Goal: Task Accomplishment & Management: Use online tool/utility

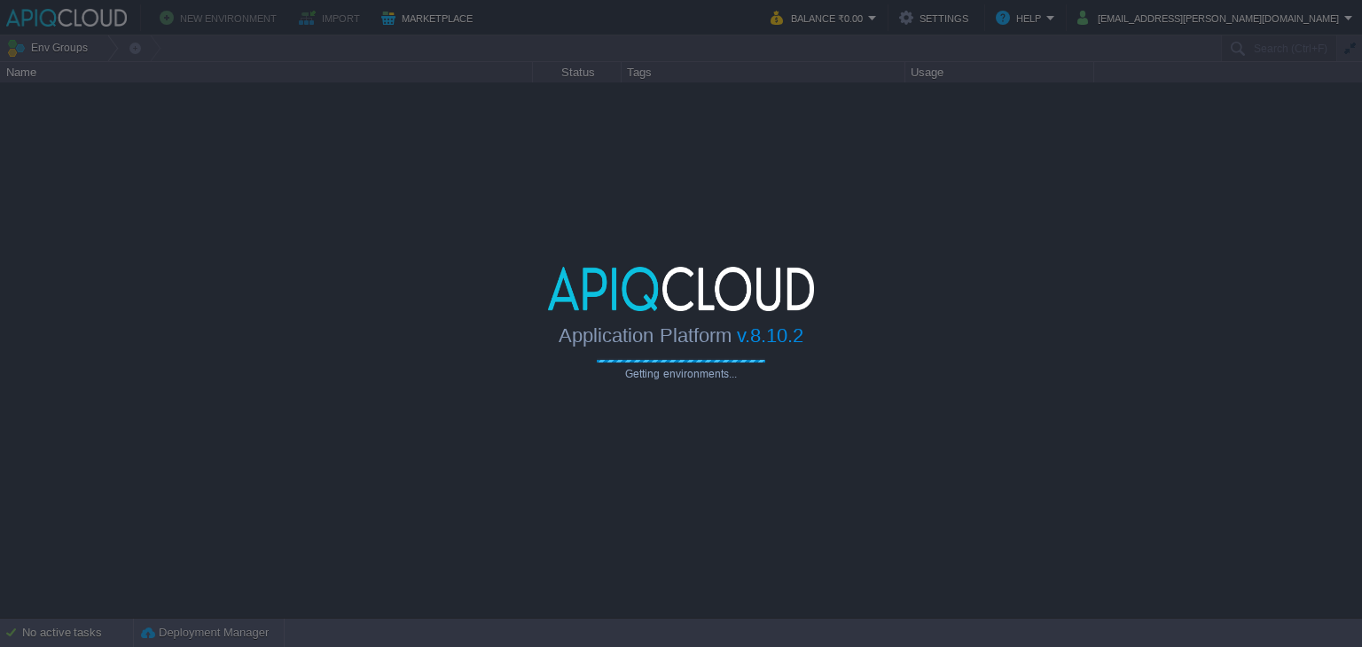
click at [1165, 326] on div "Application Platform v.8.10.2" at bounding box center [681, 329] width 1362 height 36
type input "Search (Ctrl+F)"
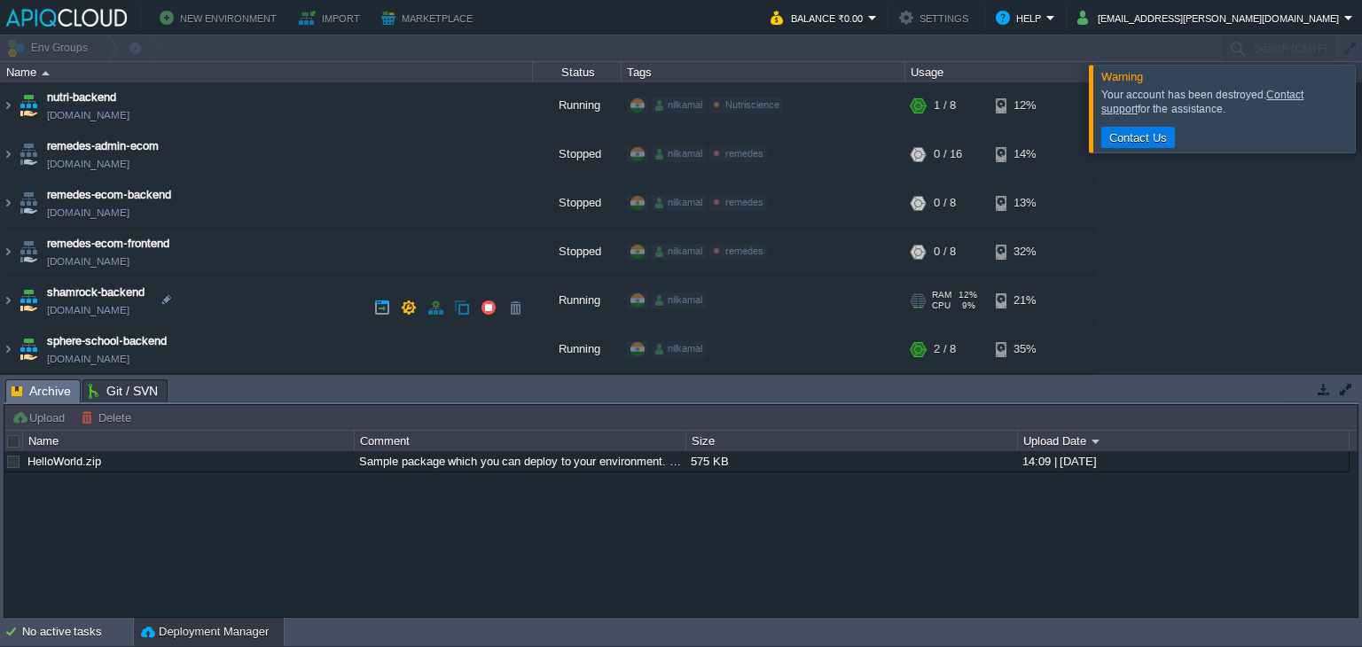
scroll to position [534, 0]
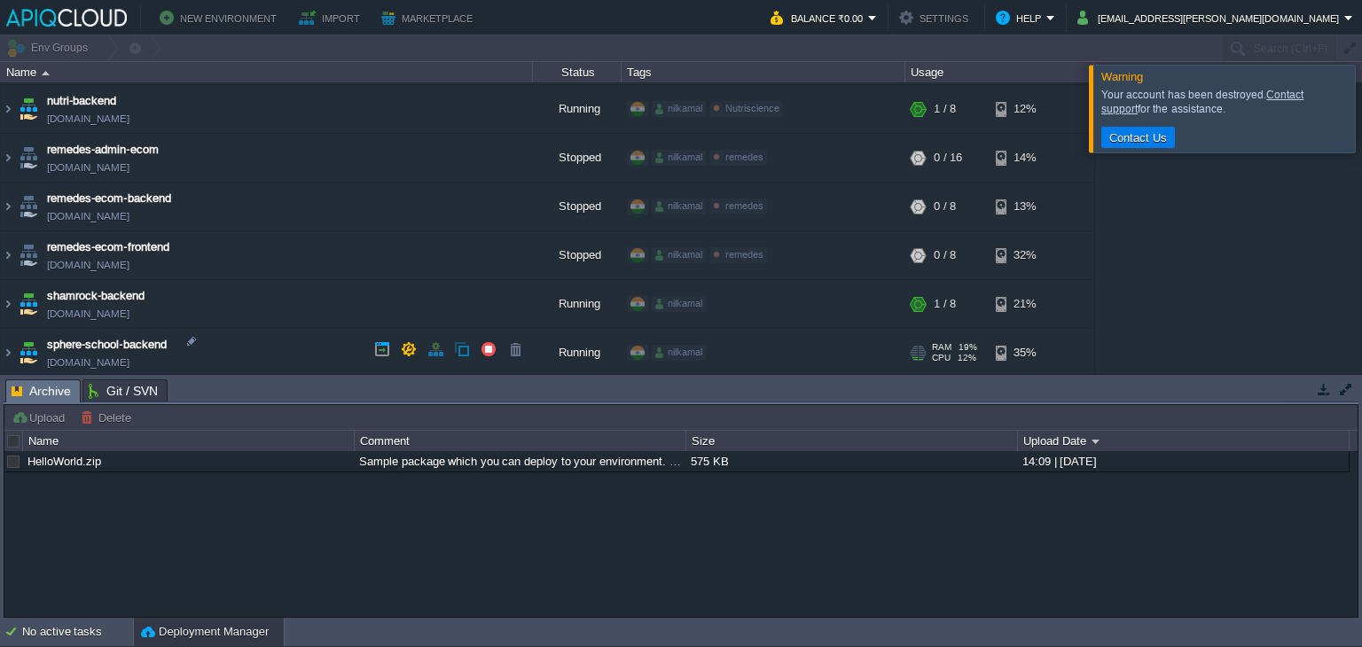
click at [9, 349] on img at bounding box center [8, 353] width 14 height 48
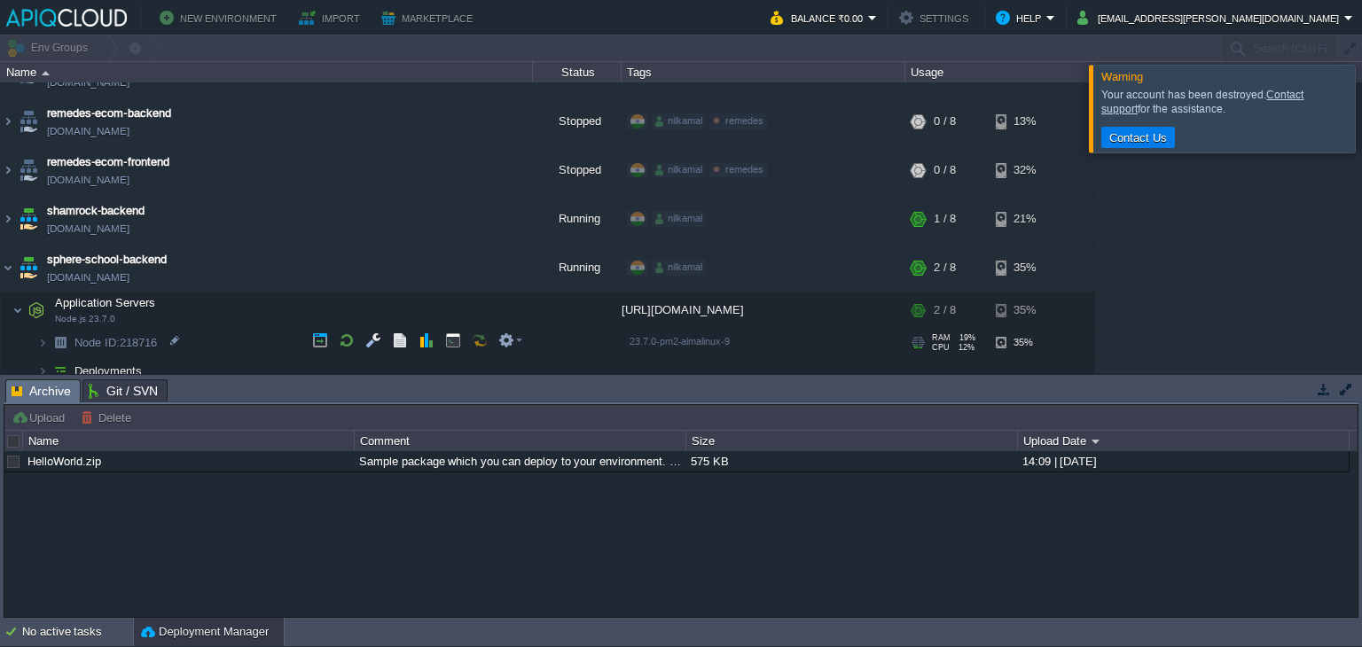
scroll to position [626, 0]
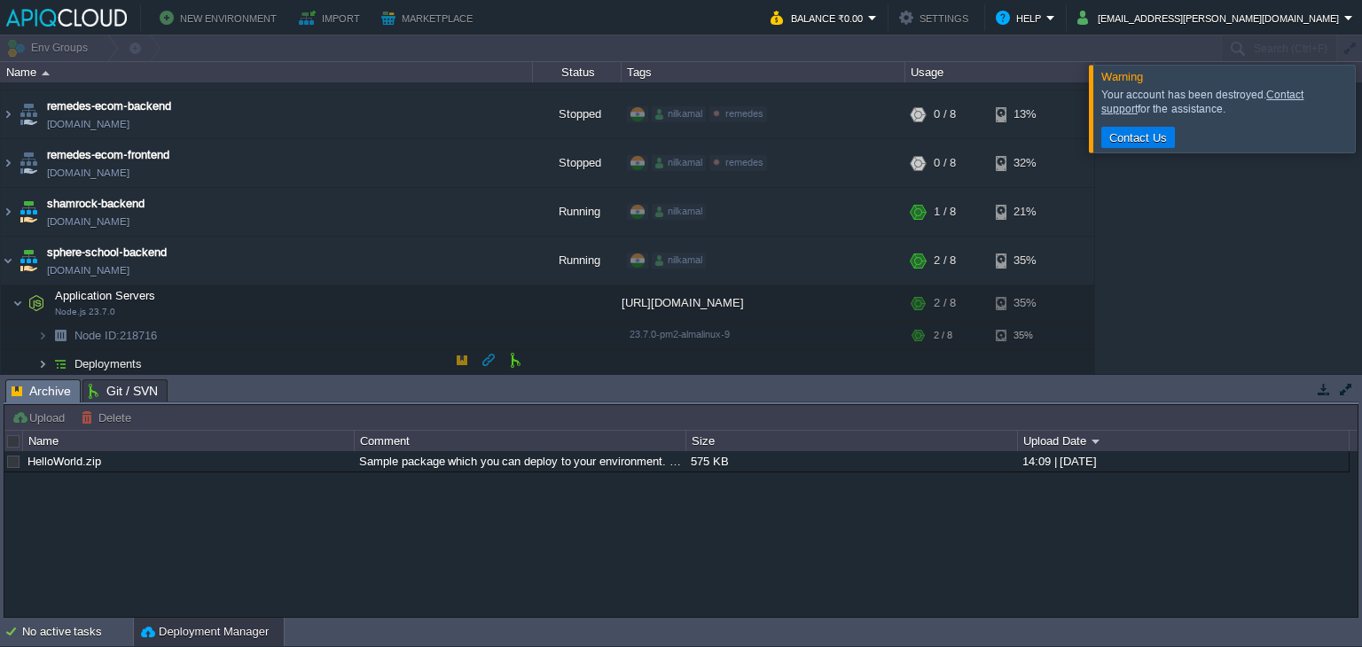
click at [44, 355] on img at bounding box center [42, 363] width 11 height 27
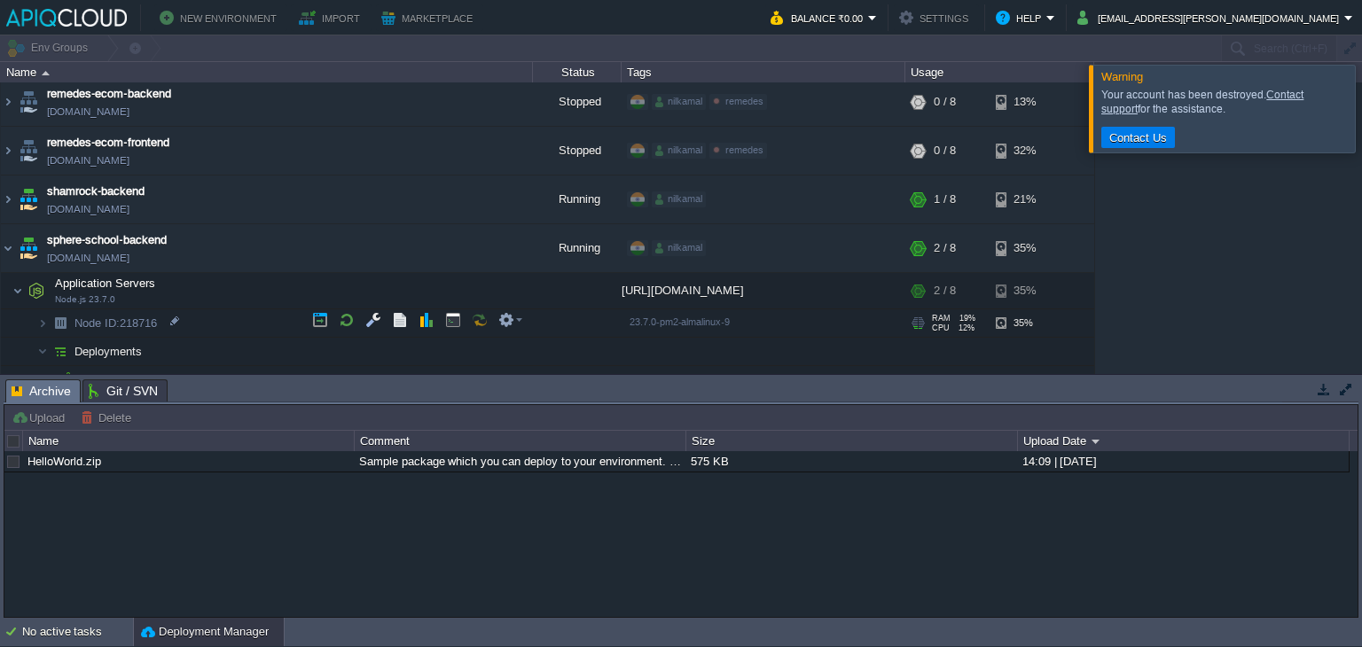
scroll to position [655, 0]
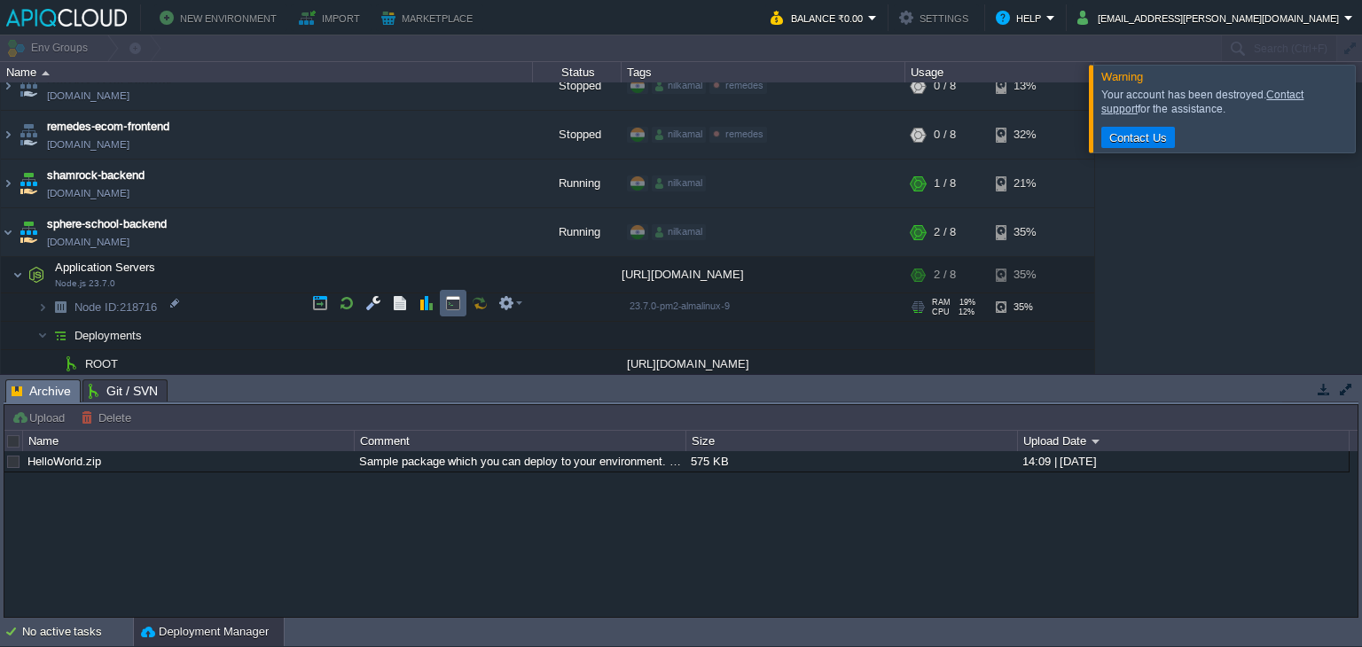
click at [451, 302] on button "button" at bounding box center [453, 303] width 16 height 16
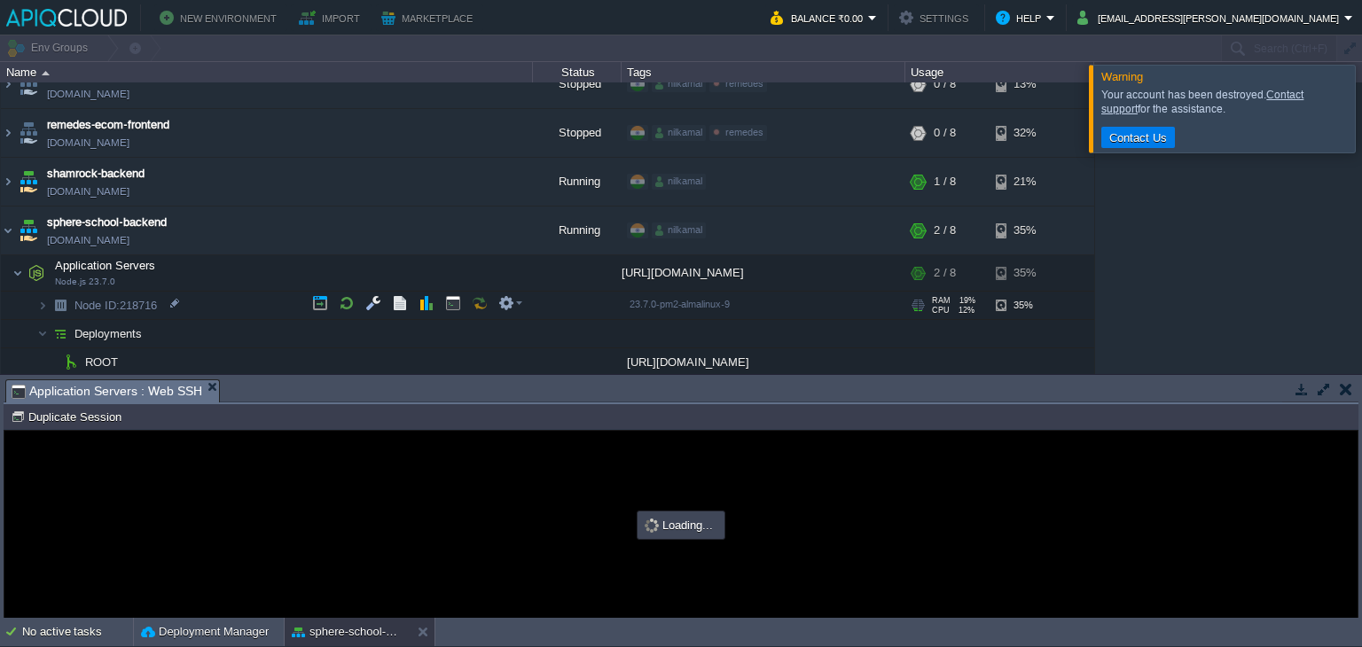
scroll to position [0, 0]
type input "#000000"
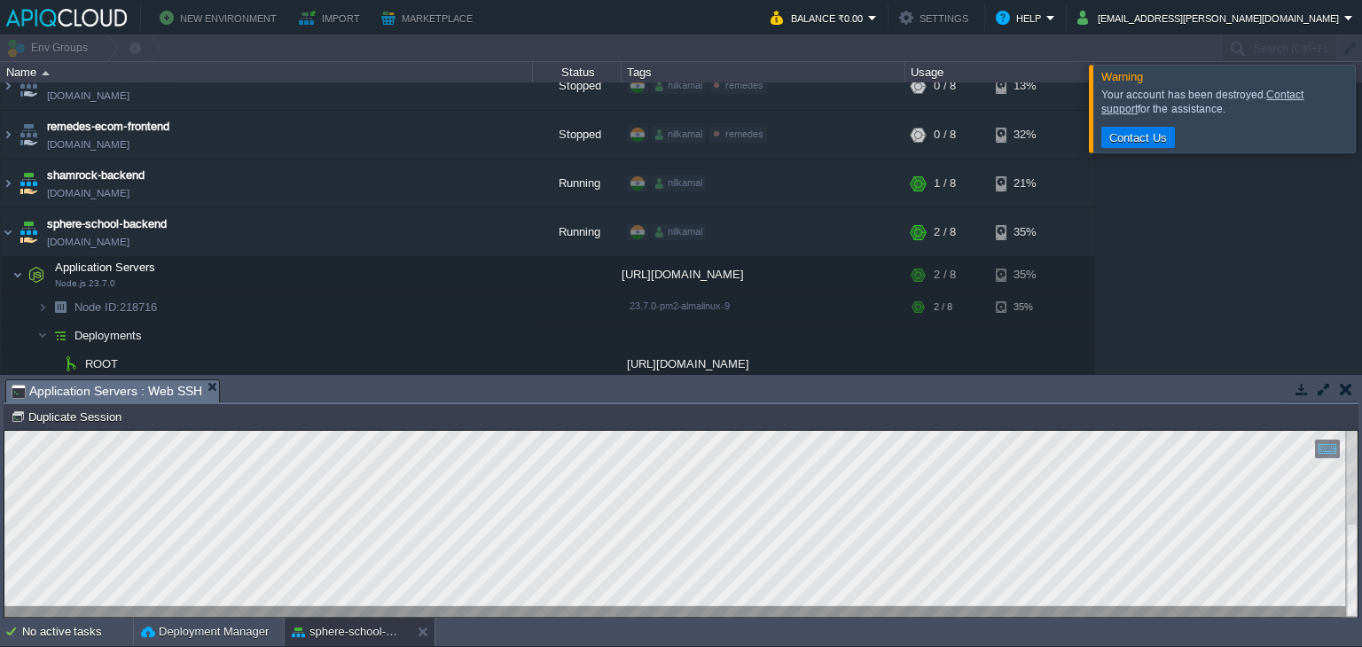
click at [692, 608] on div at bounding box center [680, 524] width 1353 height 186
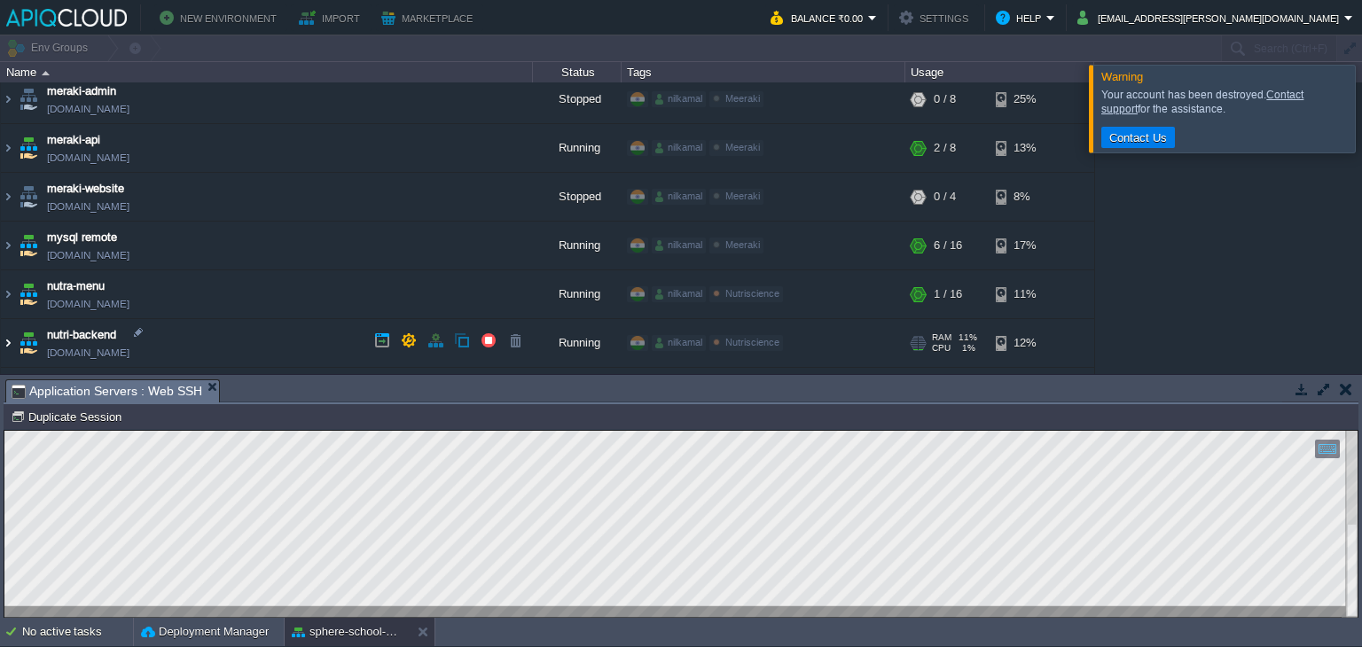
click at [4, 340] on img at bounding box center [8, 343] width 14 height 48
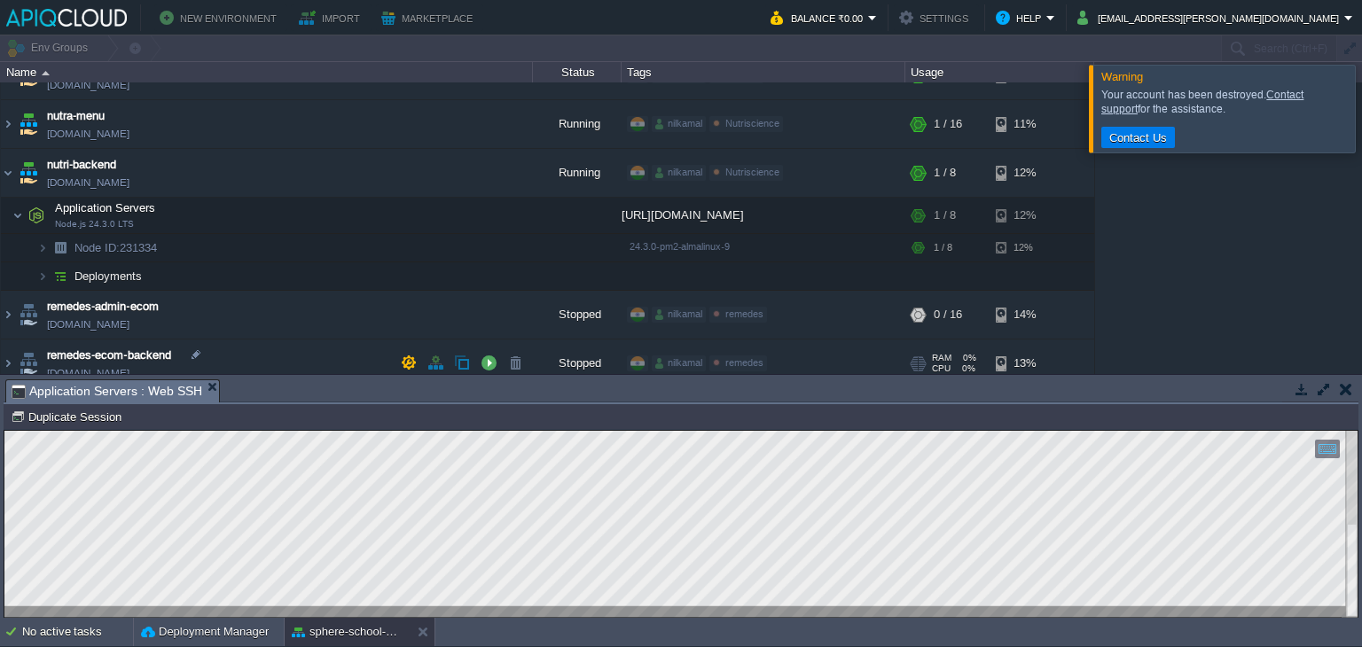
scroll to position [477, 0]
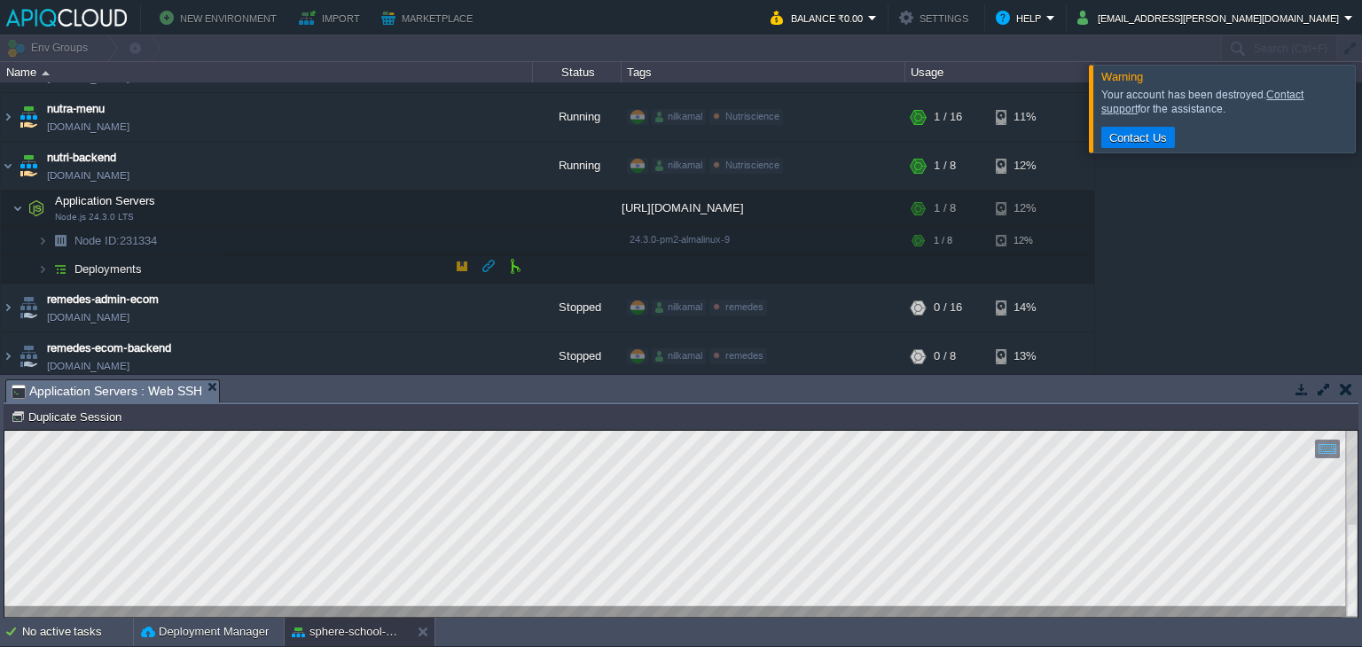
click at [102, 272] on span "Deployments" at bounding box center [109, 269] width 72 height 15
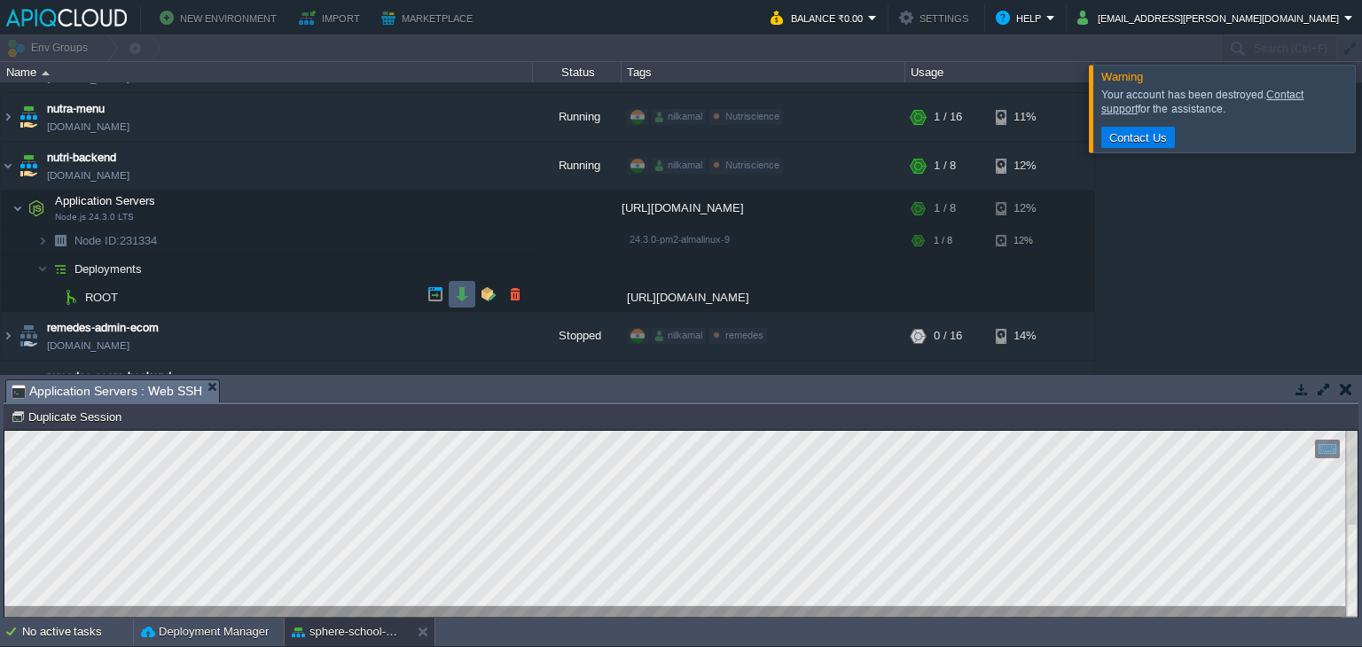
click at [458, 294] on button "button" at bounding box center [462, 294] width 16 height 16
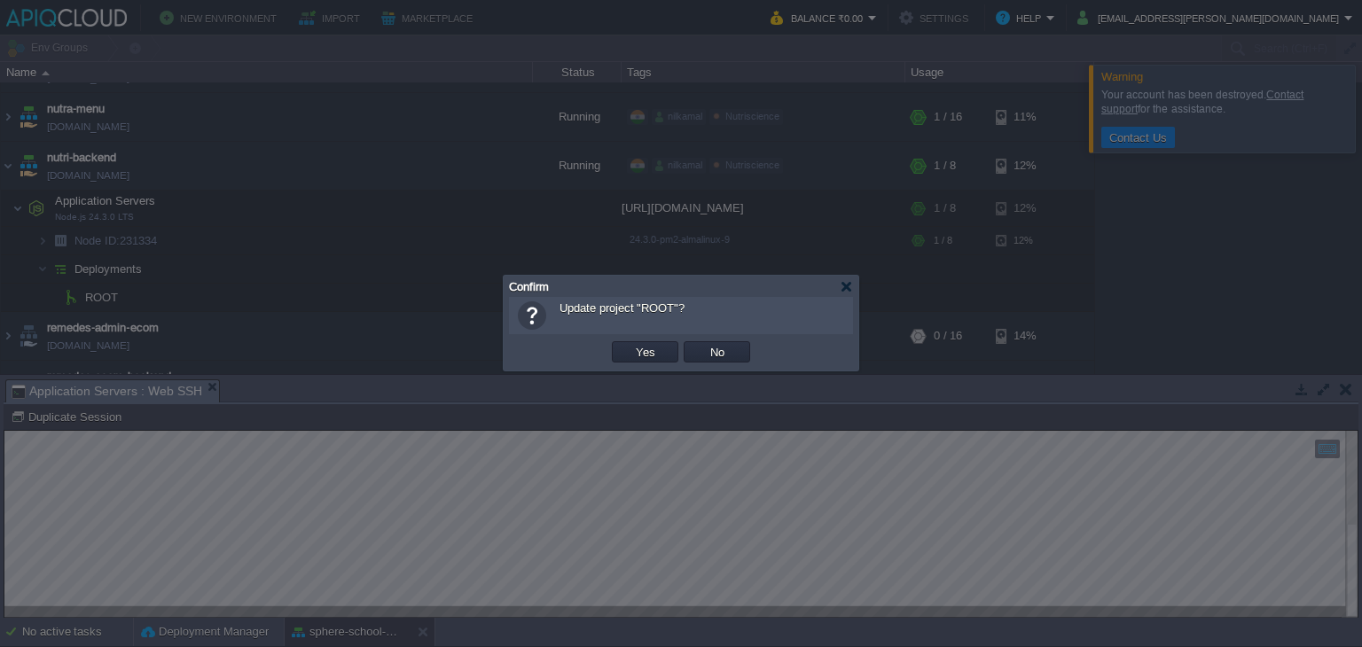
click at [658, 356] on button "Yes" at bounding box center [646, 352] width 30 height 16
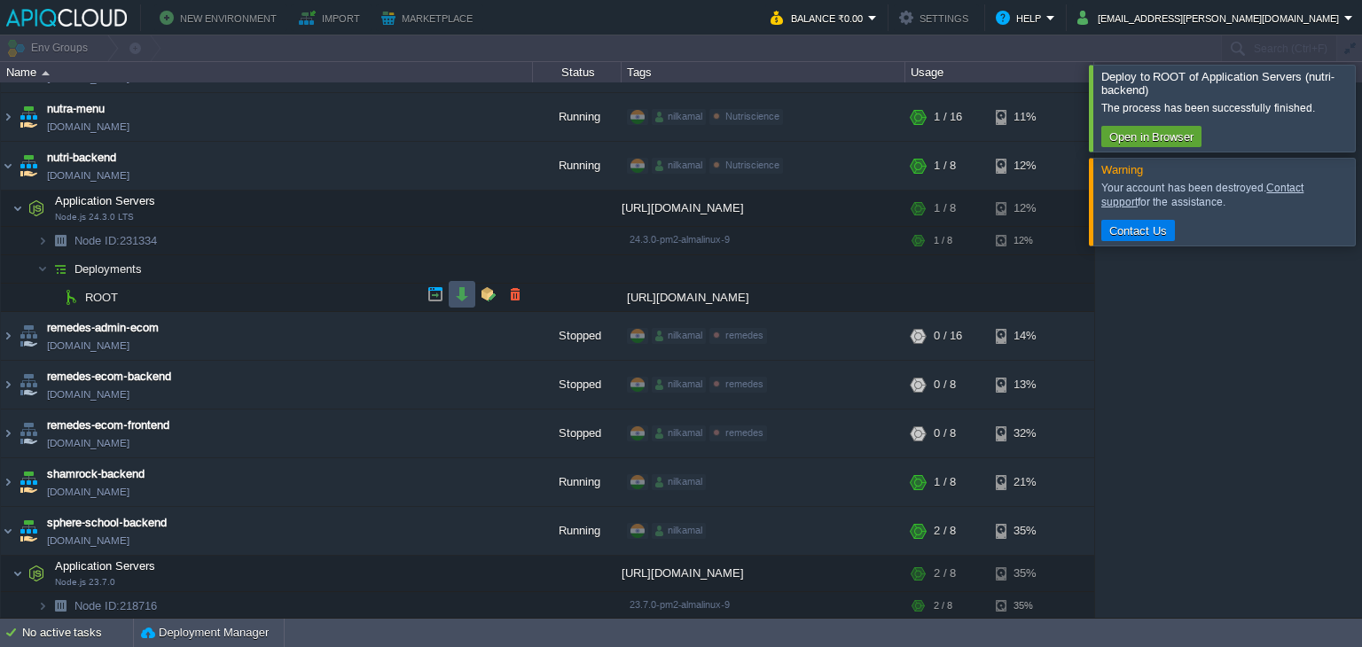
click at [458, 298] on button "button" at bounding box center [462, 294] width 16 height 16
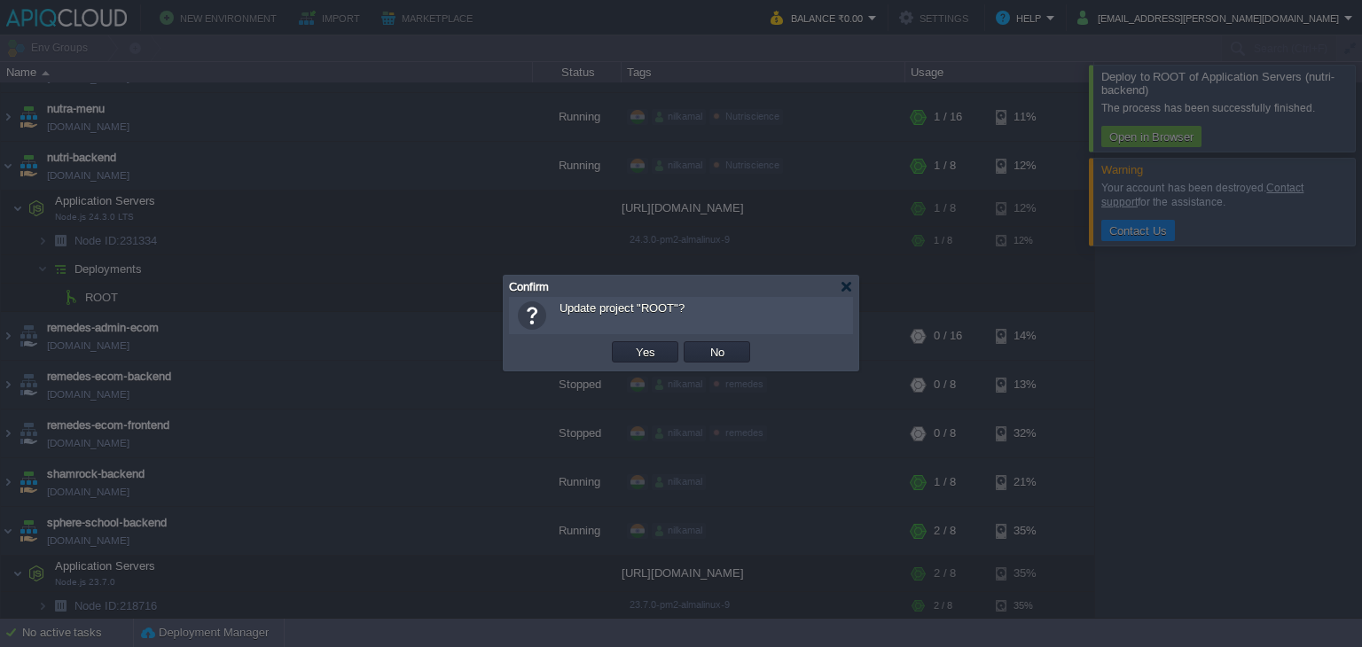
click at [650, 358] on button "Yes" at bounding box center [646, 352] width 30 height 16
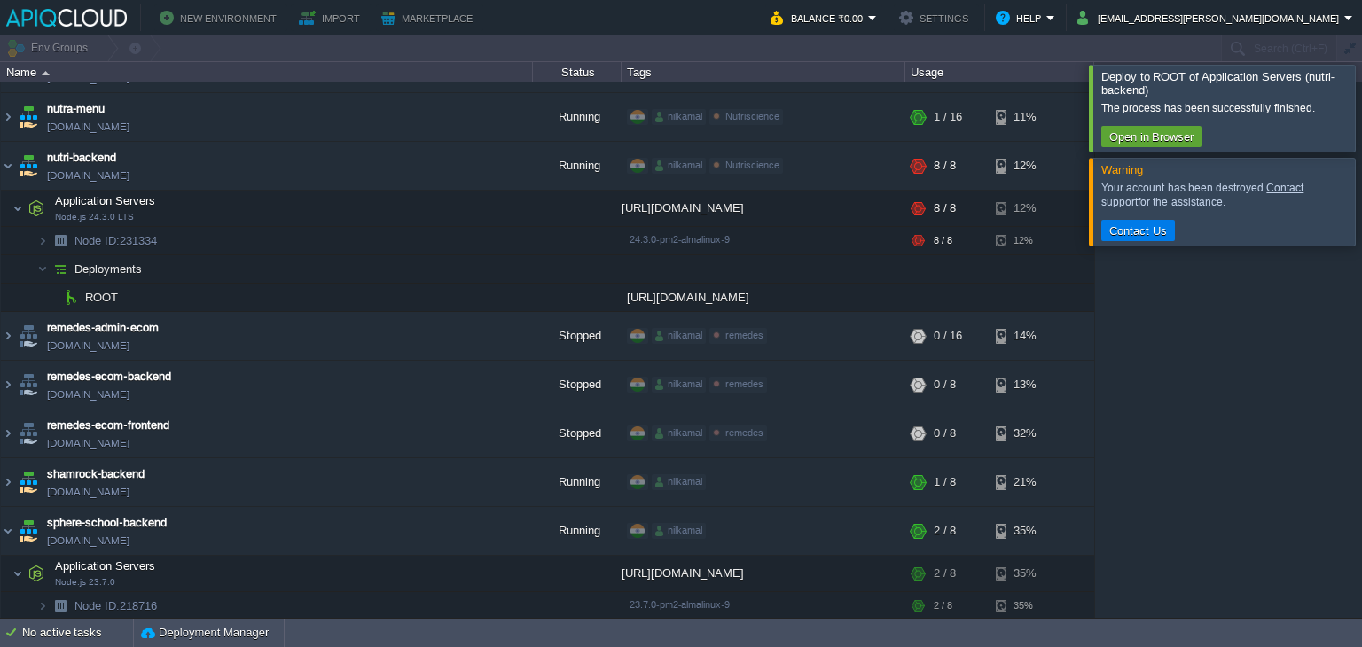
click at [1213, 508] on div "adhar-ayurved-booking-frontend [DOMAIN_NAME] Stopped nilkamal Adhar Ayurved Edi…" at bounding box center [681, 350] width 1362 height 536
click at [1361, 97] on div at bounding box center [1384, 108] width 0 height 86
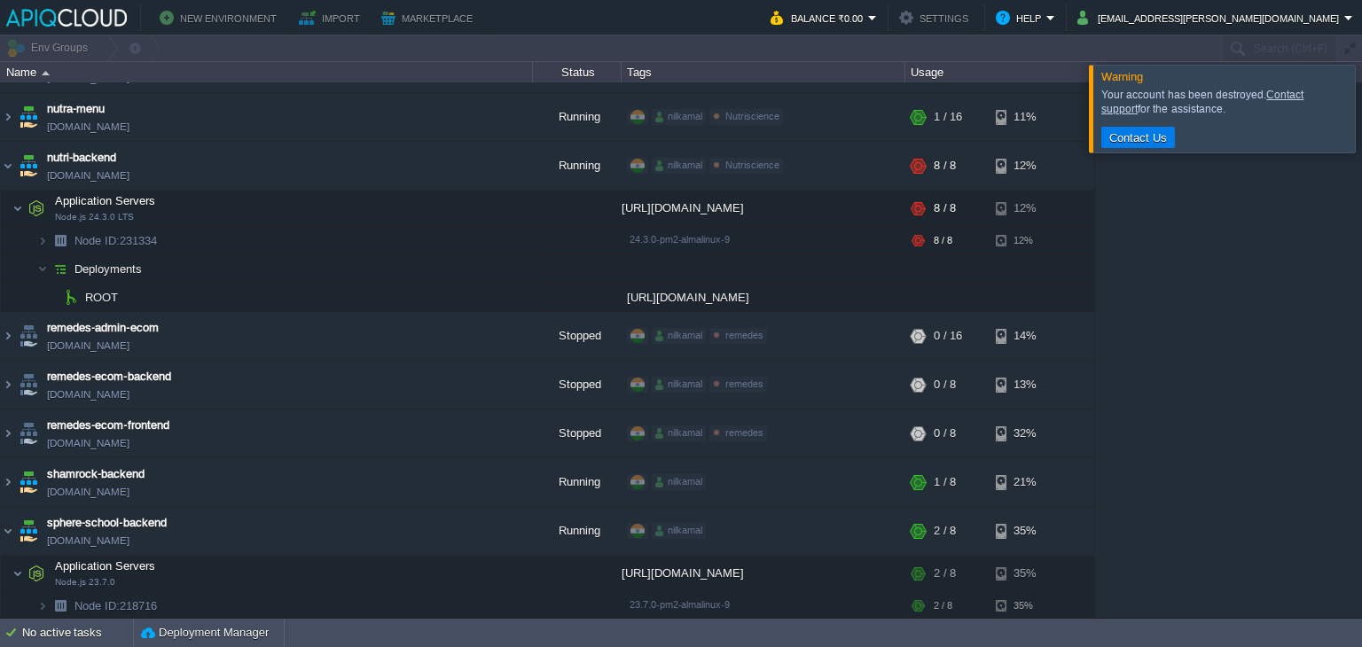
click at [1361, 97] on div at bounding box center [1384, 108] width 0 height 87
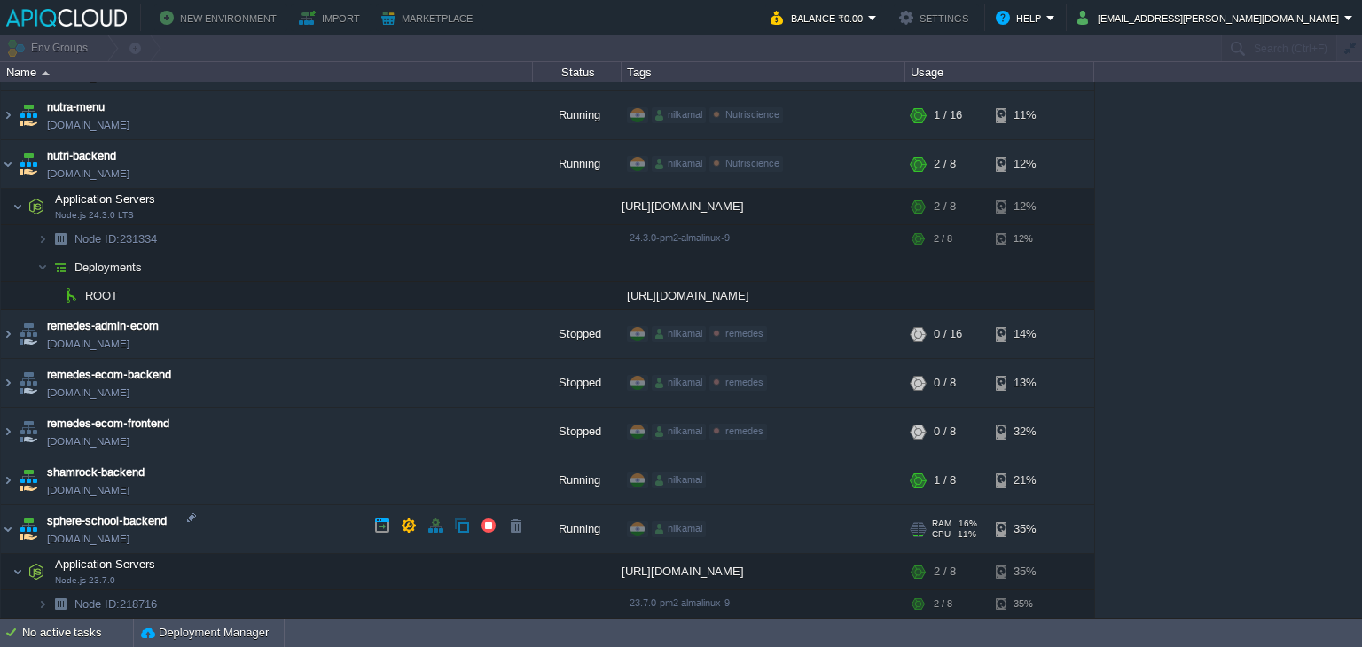
scroll to position [532, 0]
